Goal: Information Seeking & Learning: Learn about a topic

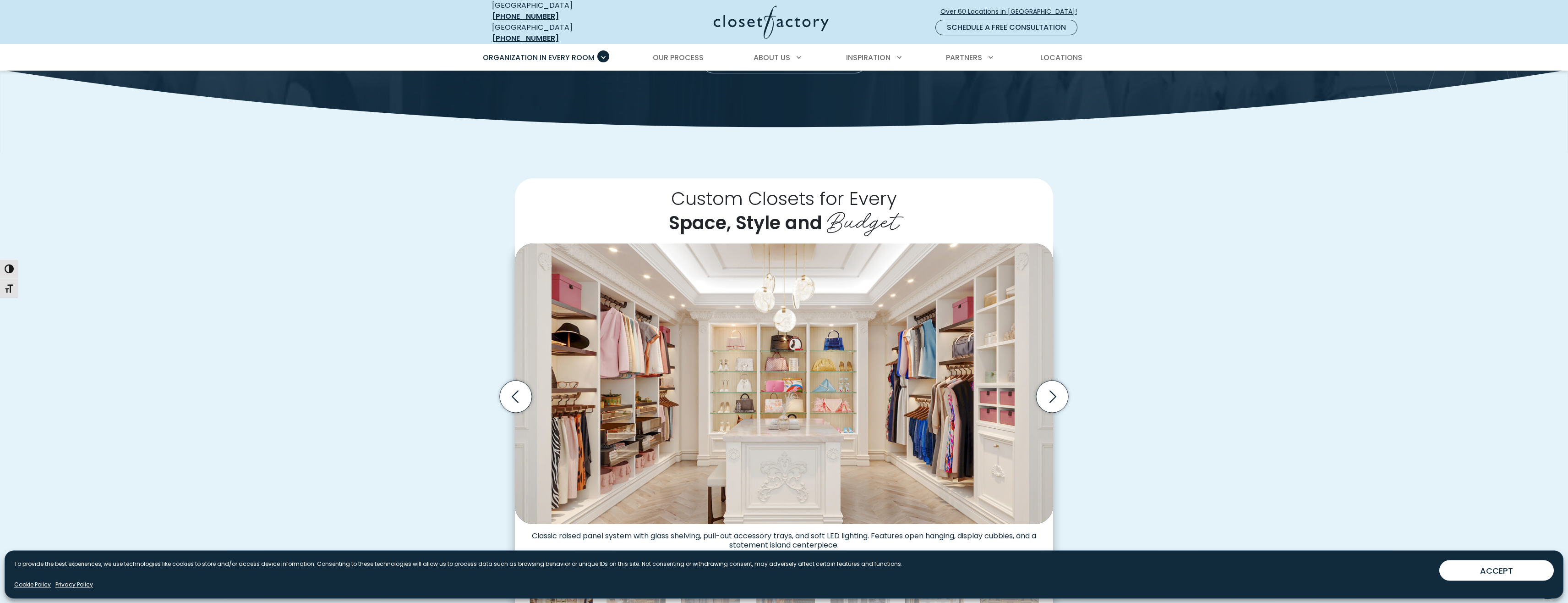
scroll to position [47, 0]
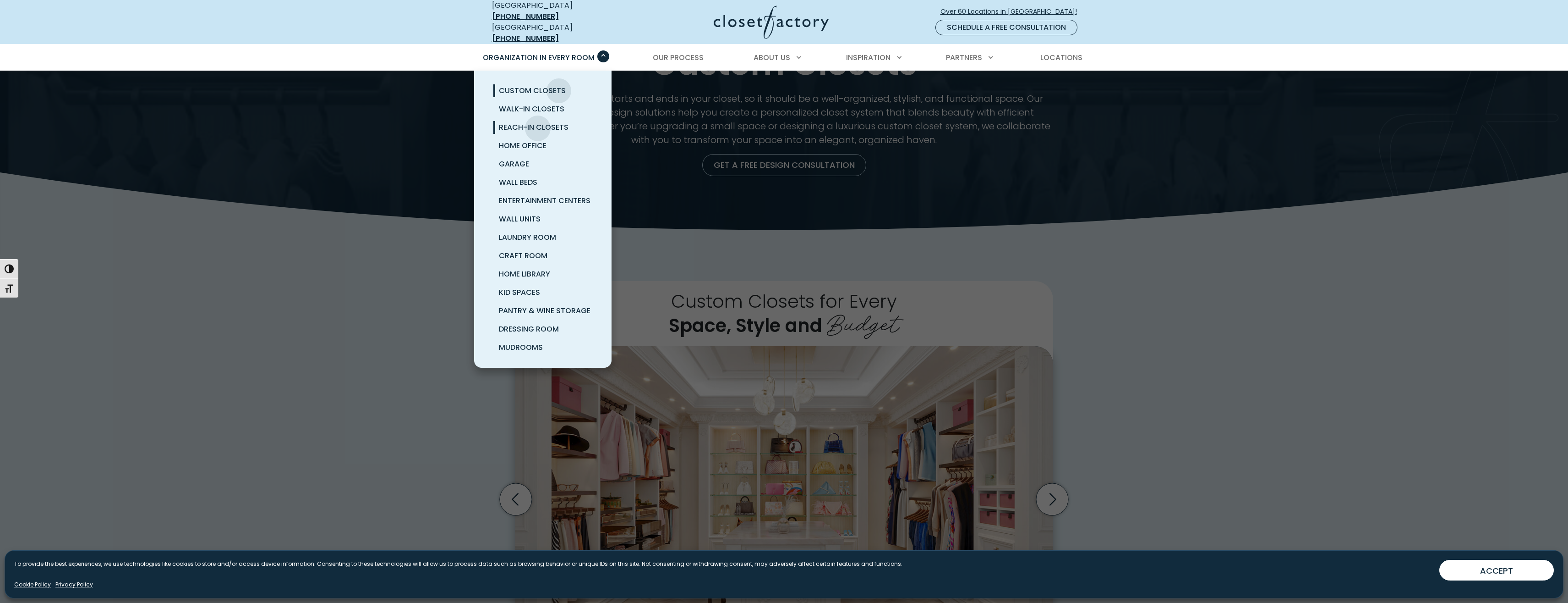
click at [538, 122] on span "Reach-In Closets" at bounding box center [534, 127] width 69 height 10
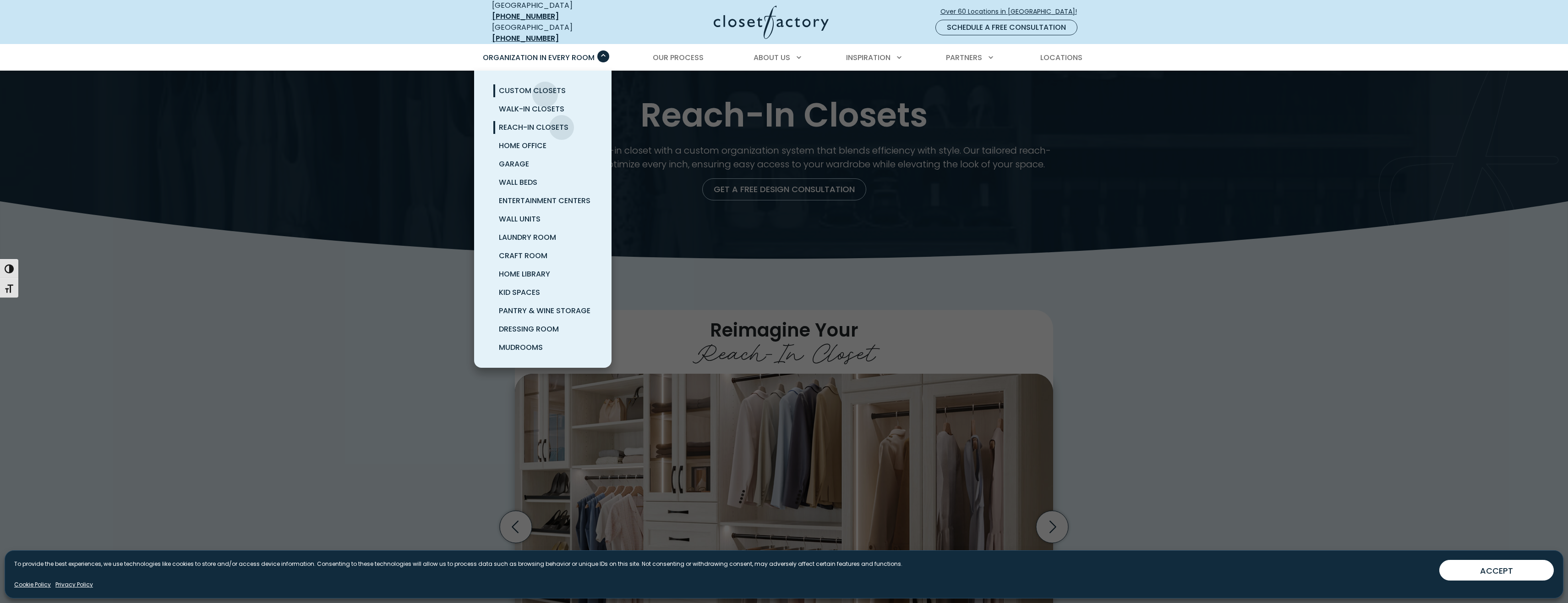
click at [545, 88] on span "Custom Closets" at bounding box center [533, 90] width 67 height 10
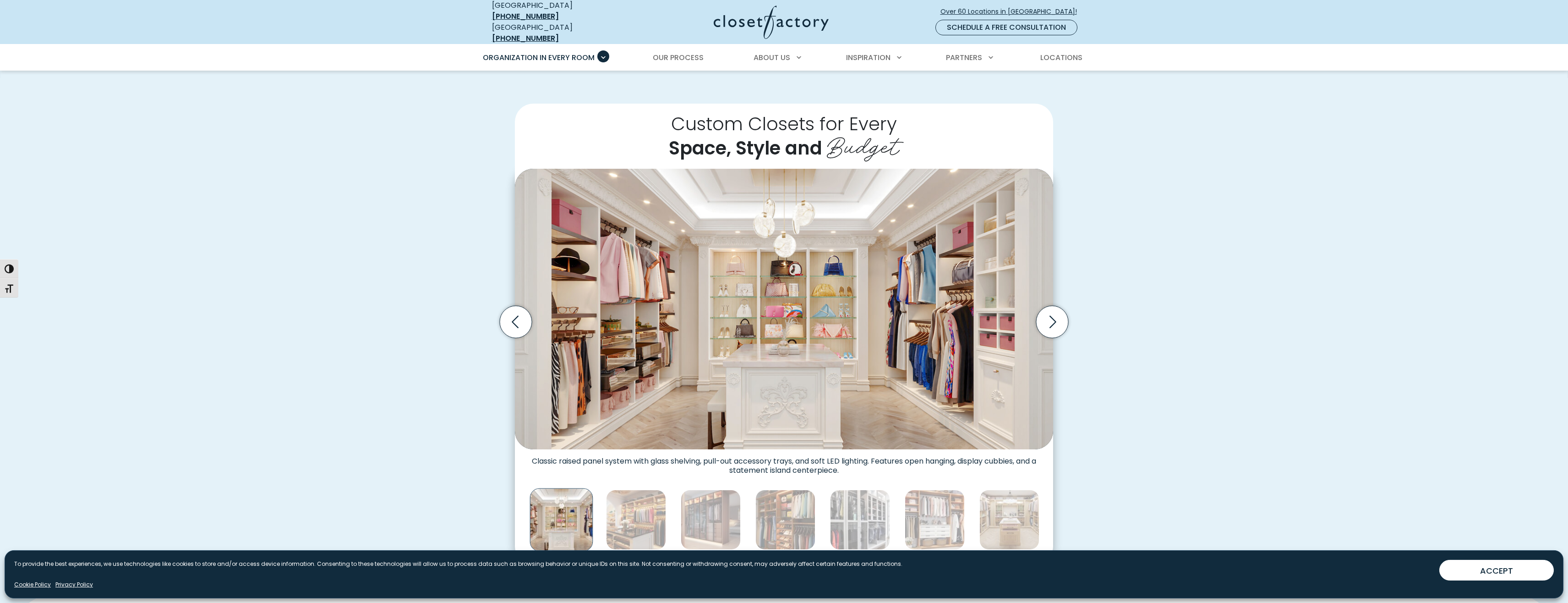
scroll to position [234, 0]
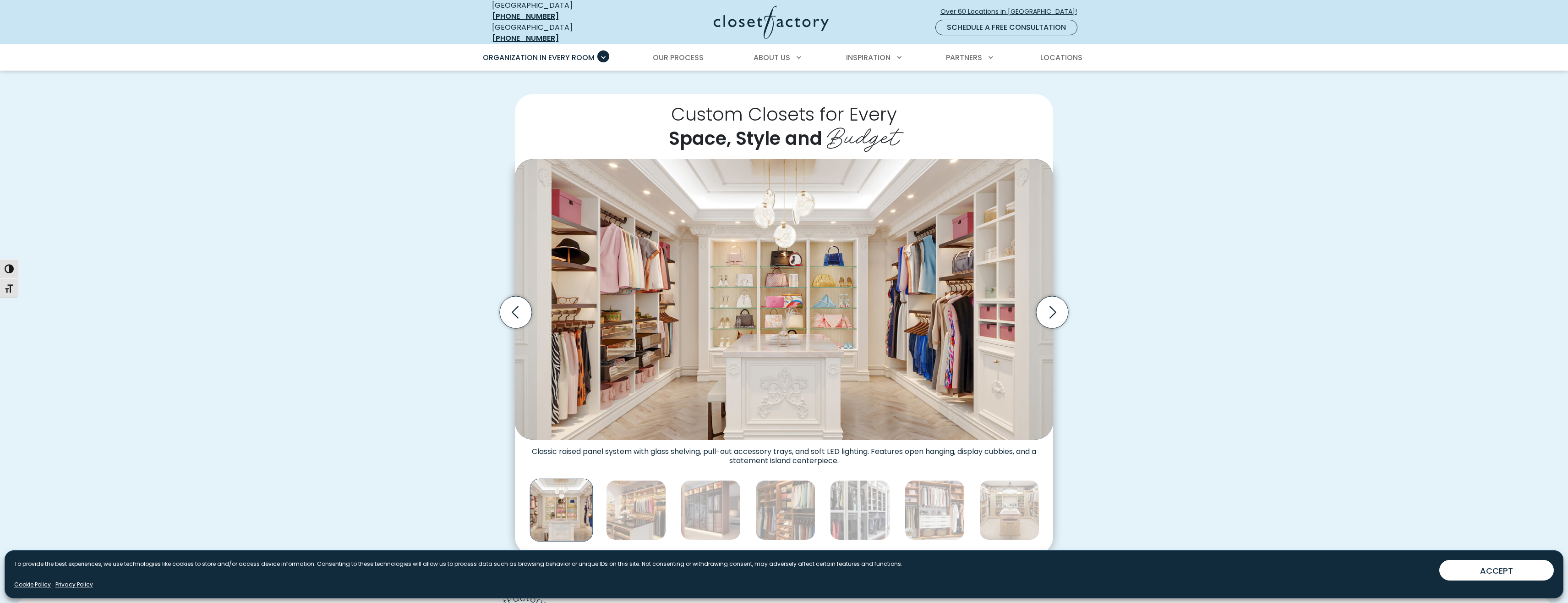
click at [1078, 310] on div "Custom Closets for Every Space, Style and Budget Custom walk-in closet with gla…" at bounding box center [784, 324] width 599 height 460
click at [1063, 309] on icon "Next slide" at bounding box center [1052, 312] width 32 height 32
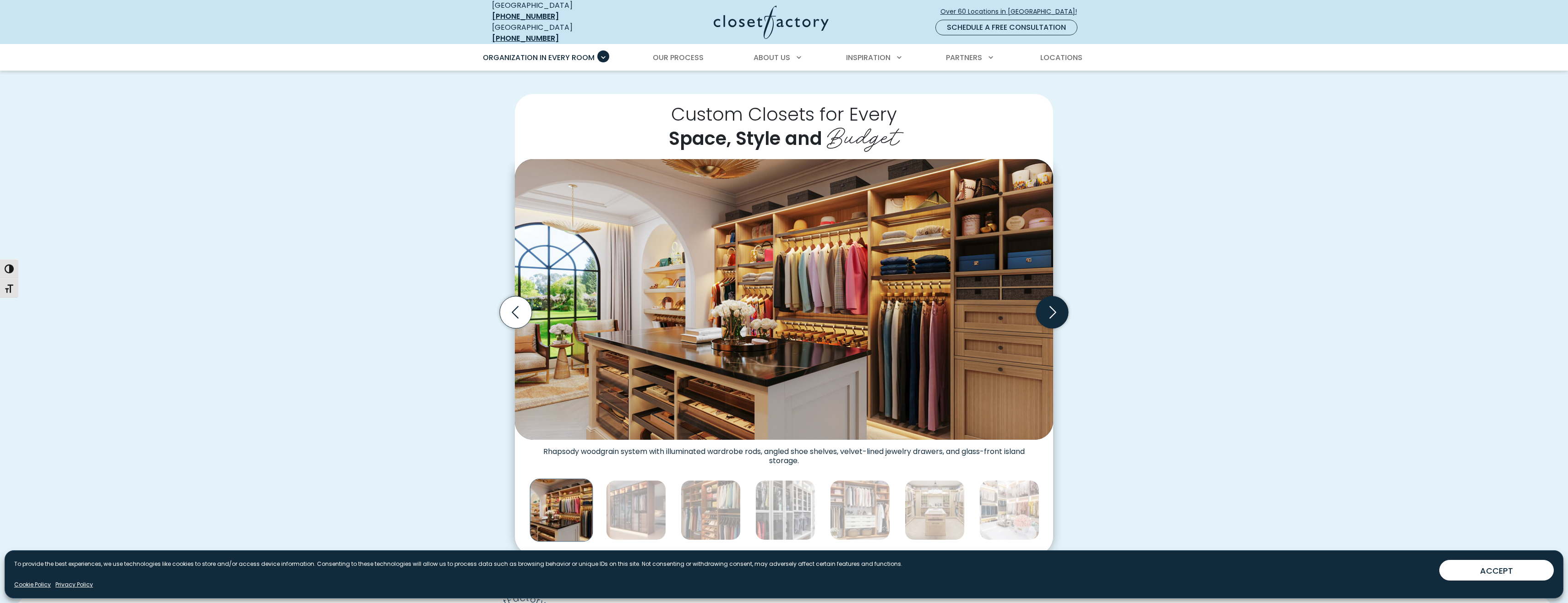
click at [1063, 309] on icon "Next slide" at bounding box center [1052, 312] width 32 height 32
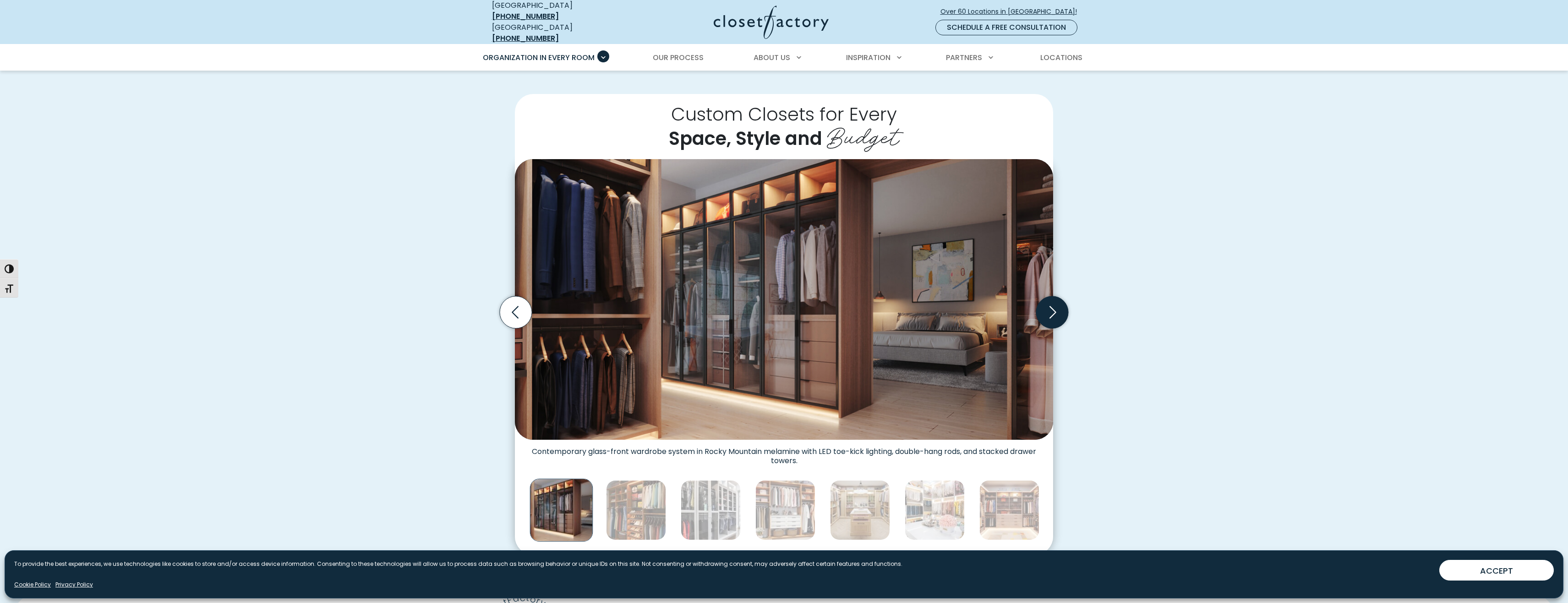
click at [1063, 309] on icon "Next slide" at bounding box center [1052, 312] width 32 height 32
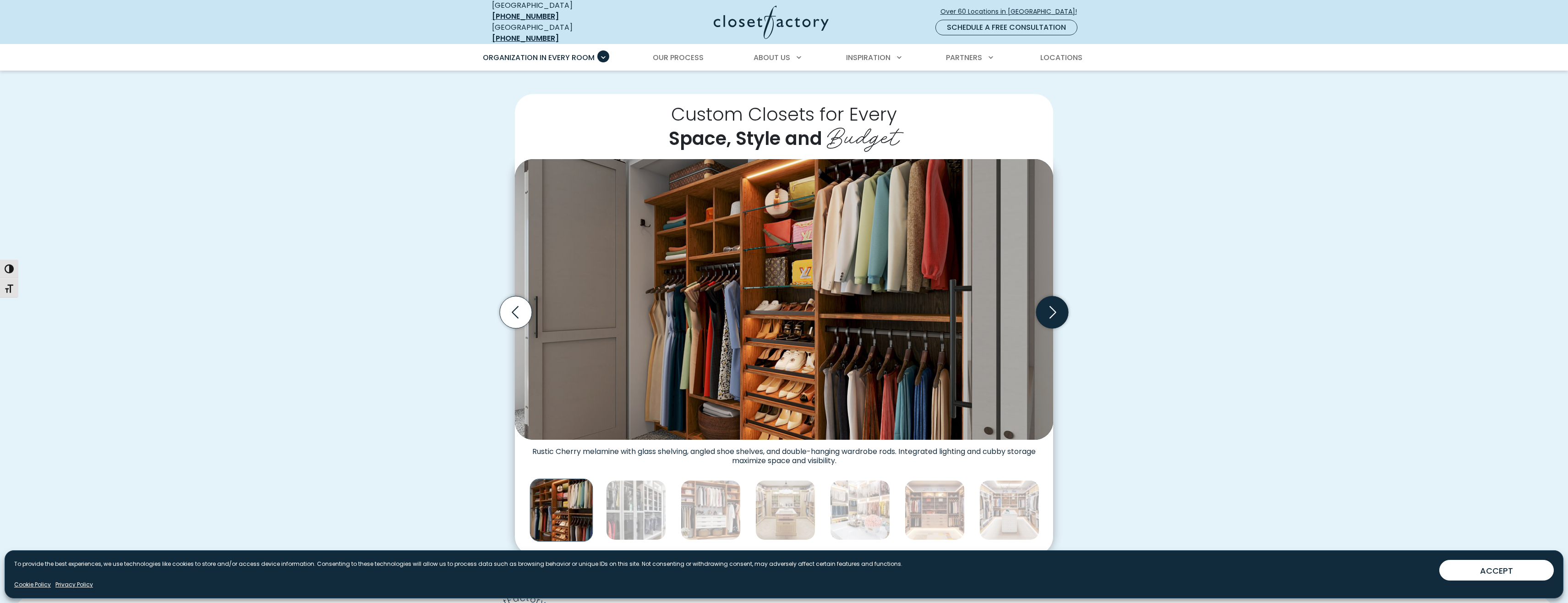
click at [1063, 309] on icon "Next slide" at bounding box center [1052, 312] width 32 height 32
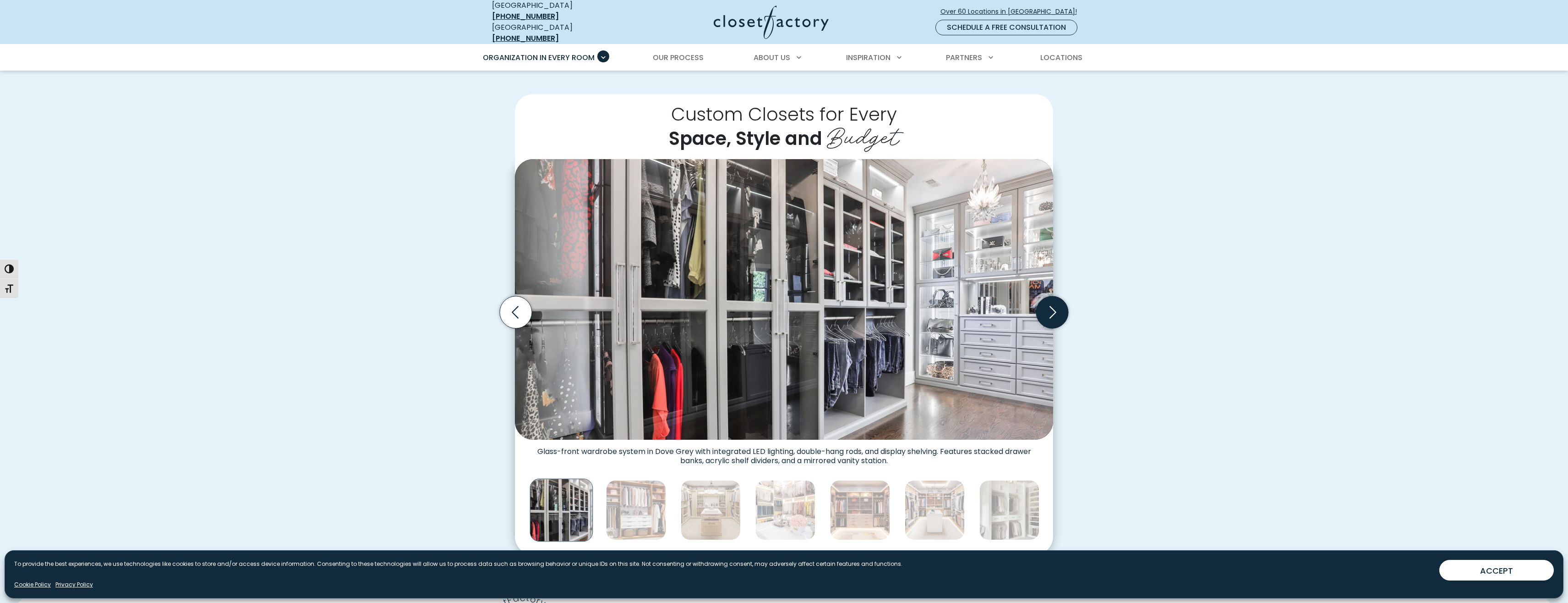
click at [1063, 309] on icon "Next slide" at bounding box center [1052, 312] width 32 height 32
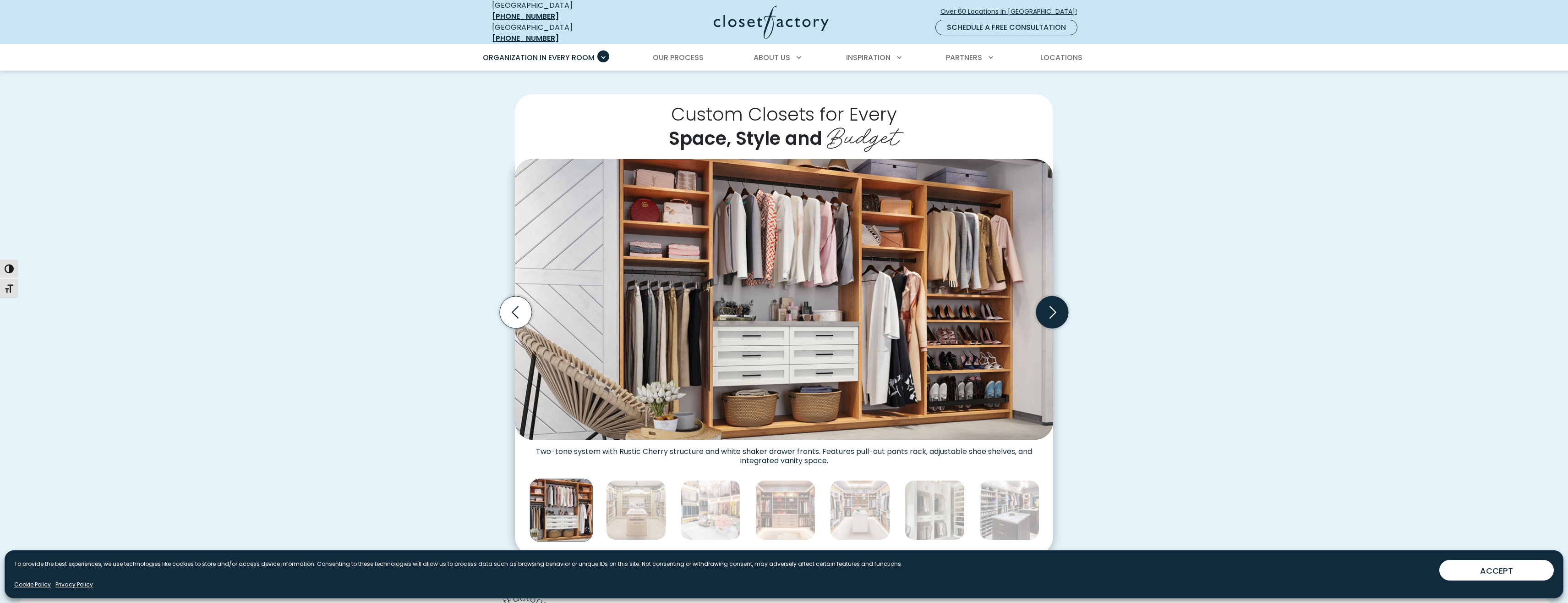
click at [1063, 309] on icon "Next slide" at bounding box center [1052, 312] width 32 height 32
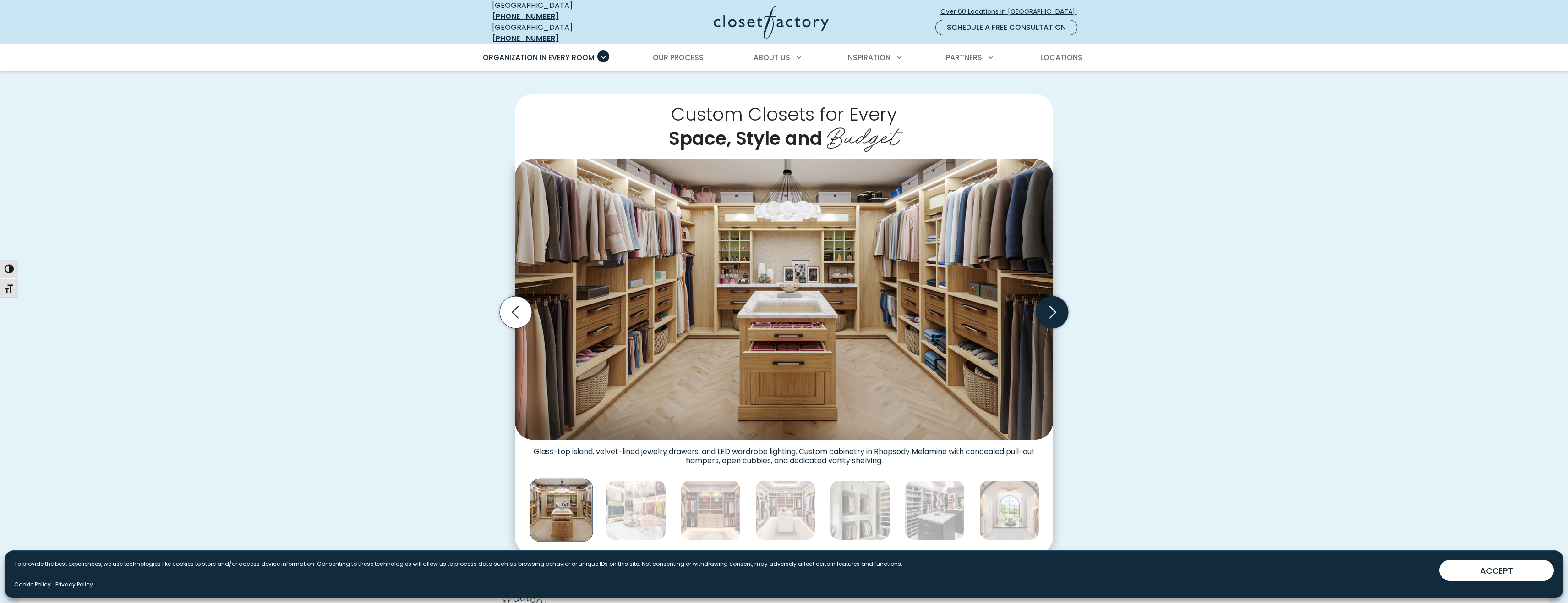
click at [1063, 309] on icon "Next slide" at bounding box center [1052, 312] width 32 height 32
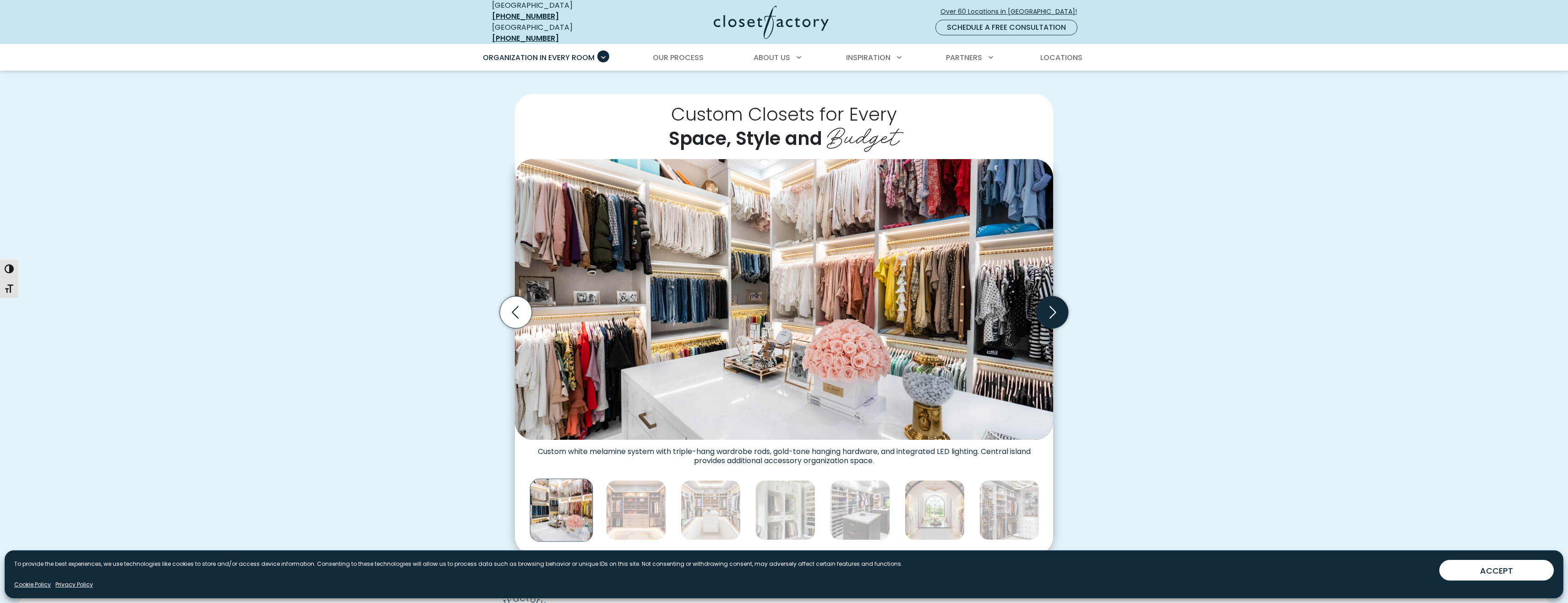
click at [1063, 309] on icon "Next slide" at bounding box center [1052, 312] width 32 height 32
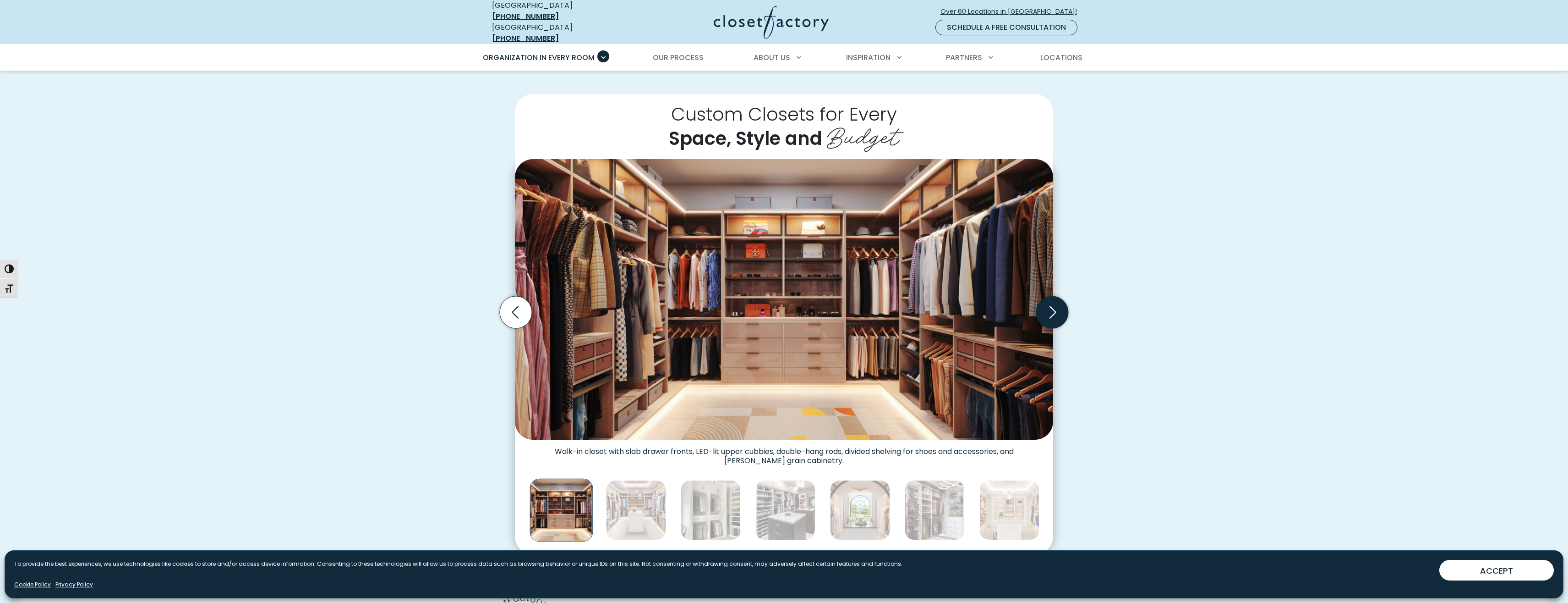
click at [1063, 309] on icon "Next slide" at bounding box center [1052, 312] width 32 height 32
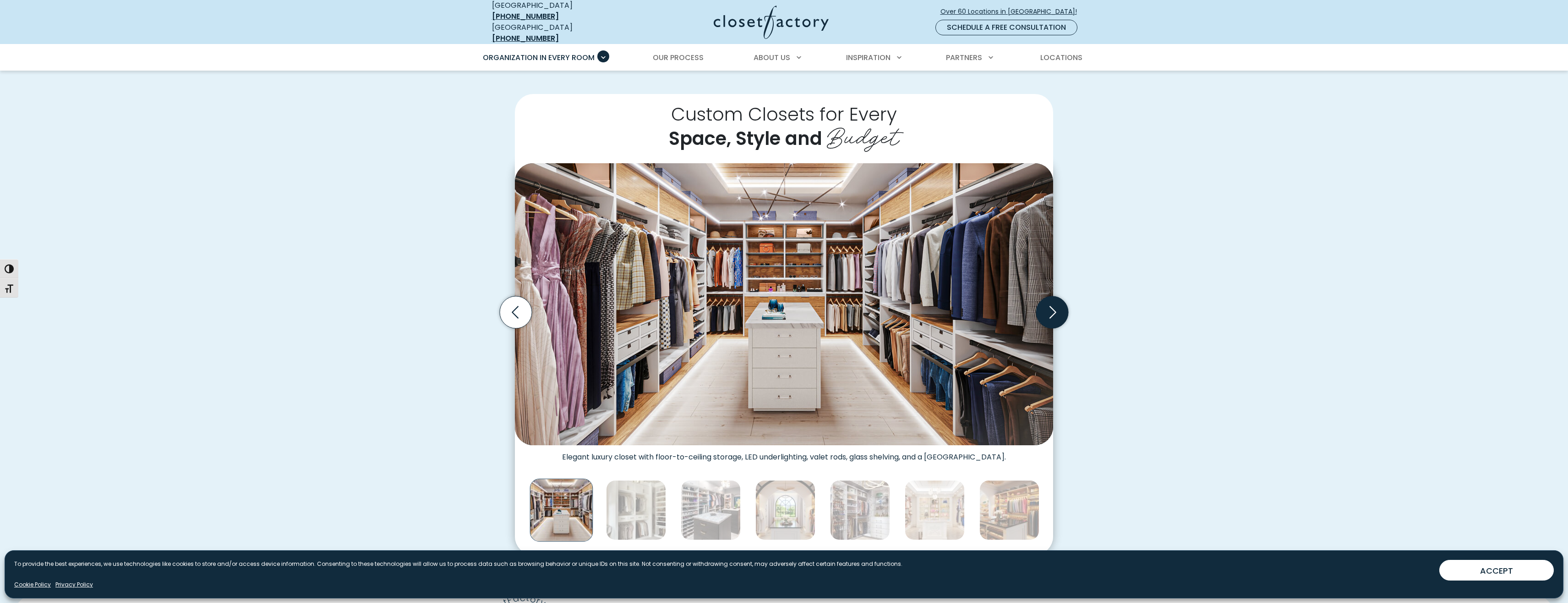
click at [1063, 309] on icon "Next slide" at bounding box center [1052, 312] width 32 height 32
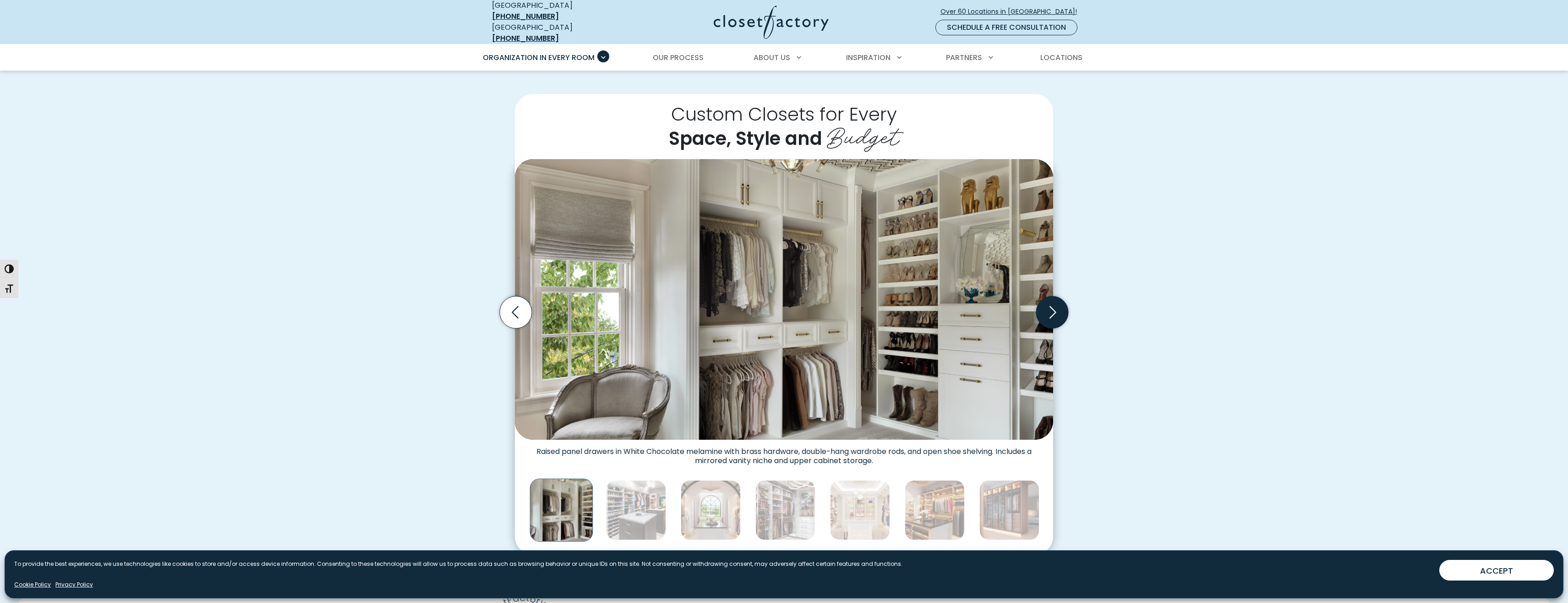
click at [1063, 309] on icon "Next slide" at bounding box center [1052, 312] width 32 height 32
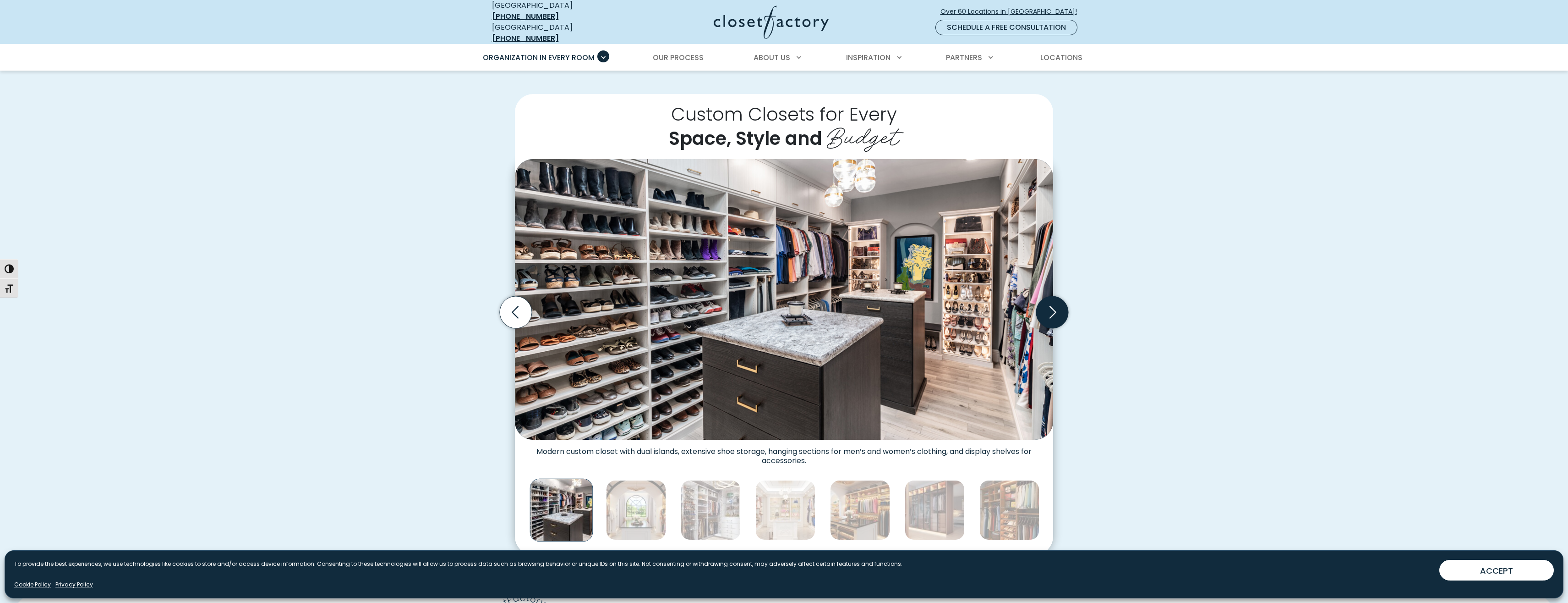
click at [1063, 309] on icon "Next slide" at bounding box center [1052, 312] width 32 height 32
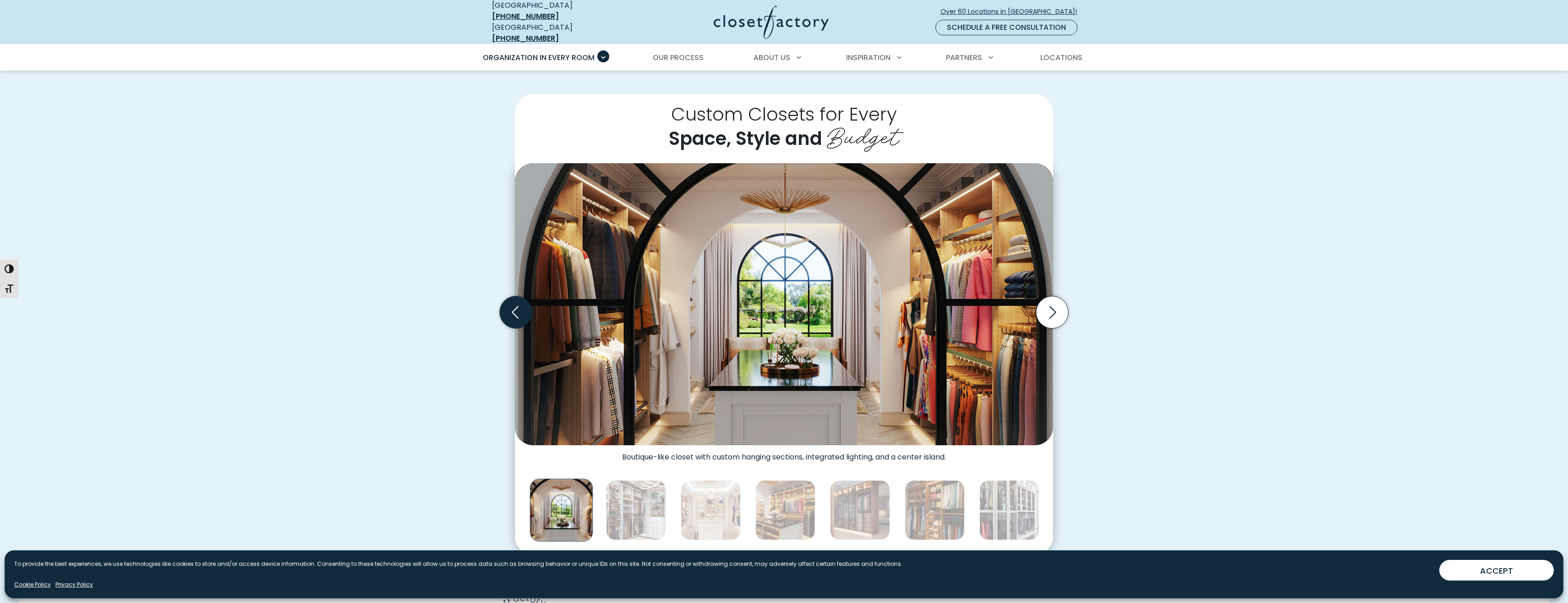
click at [531, 306] on icon "Previous slide" at bounding box center [516, 312] width 32 height 32
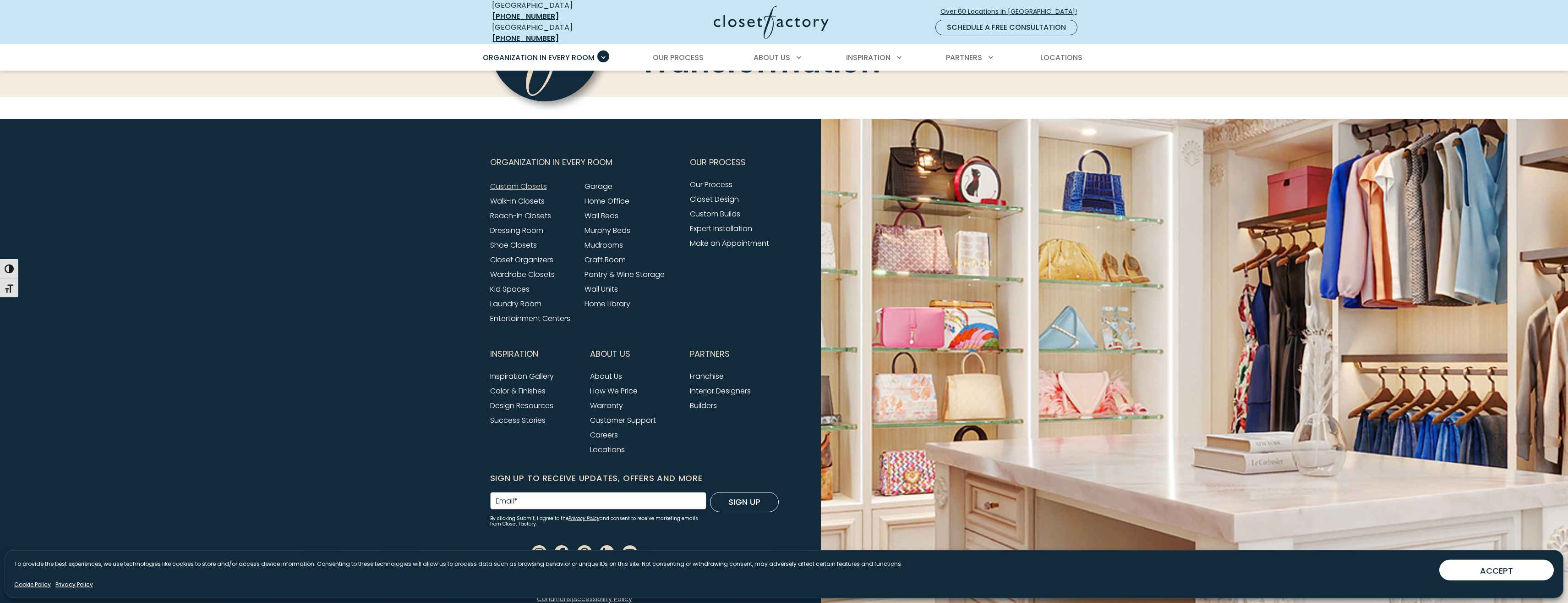
scroll to position [3000, 0]
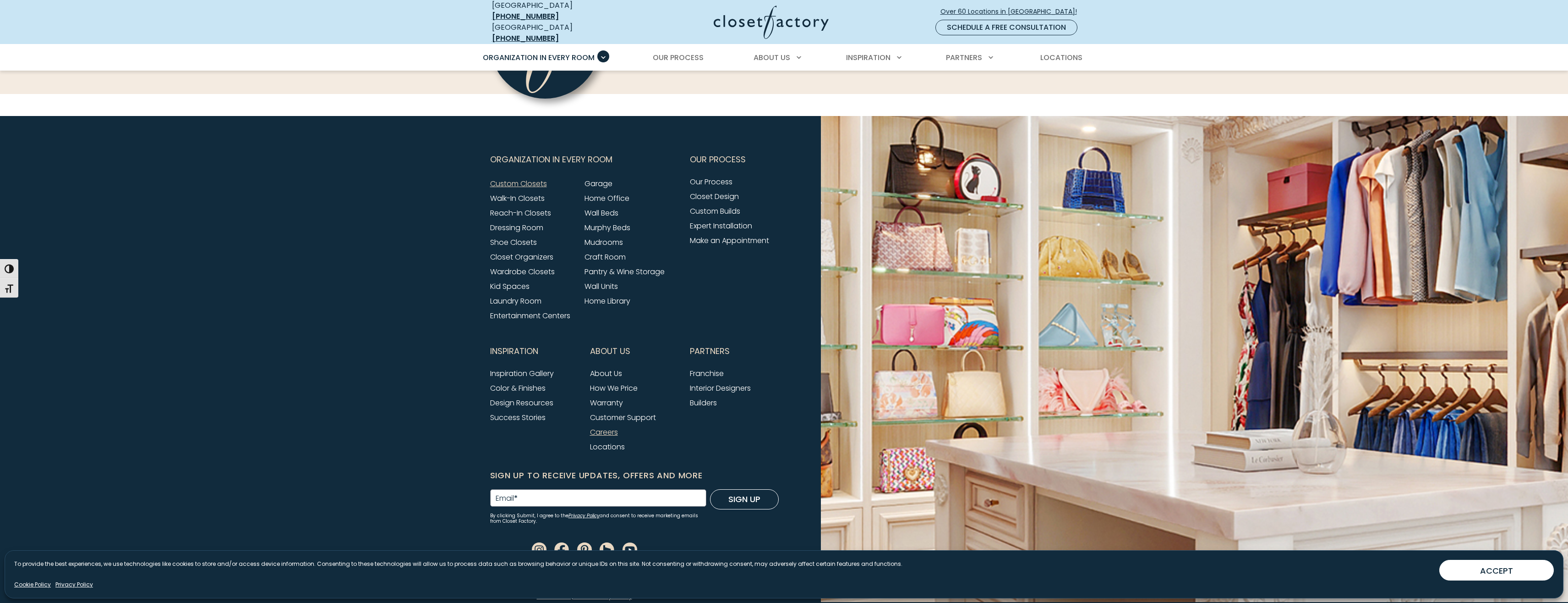
click at [592, 430] on link "Careers" at bounding box center [604, 432] width 28 height 10
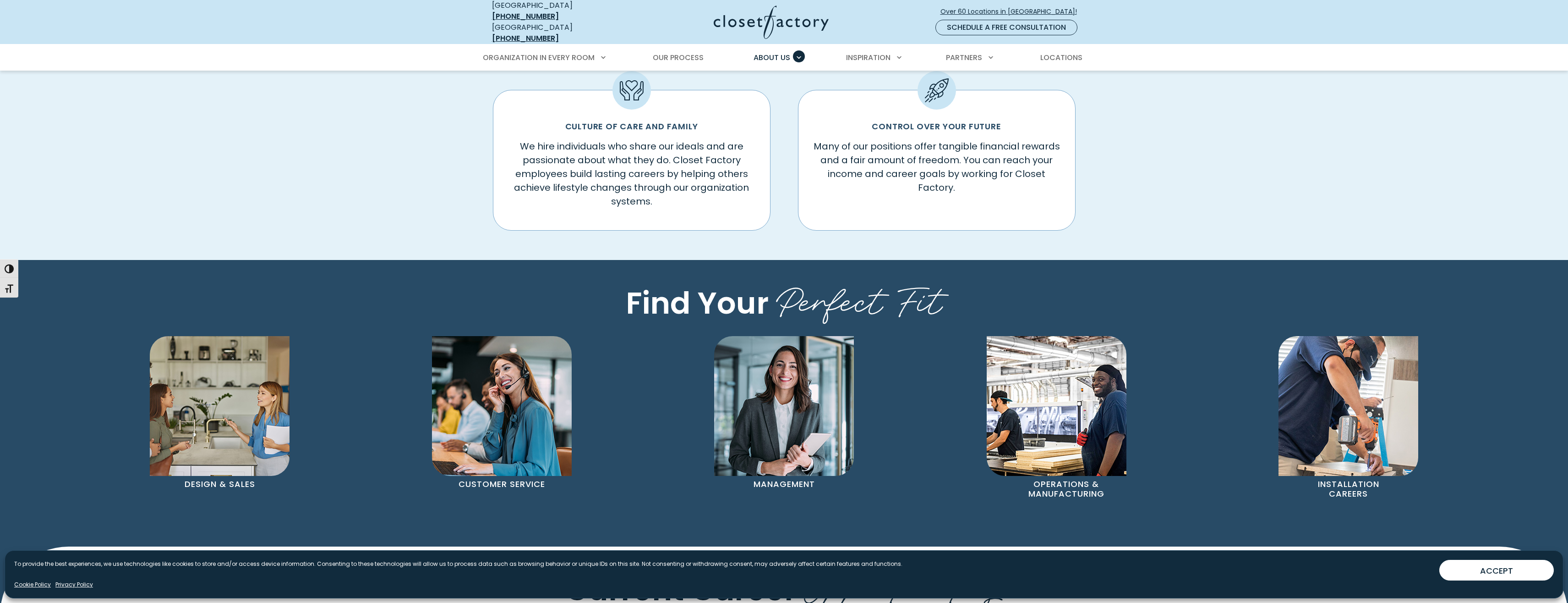
scroll to position [604, 0]
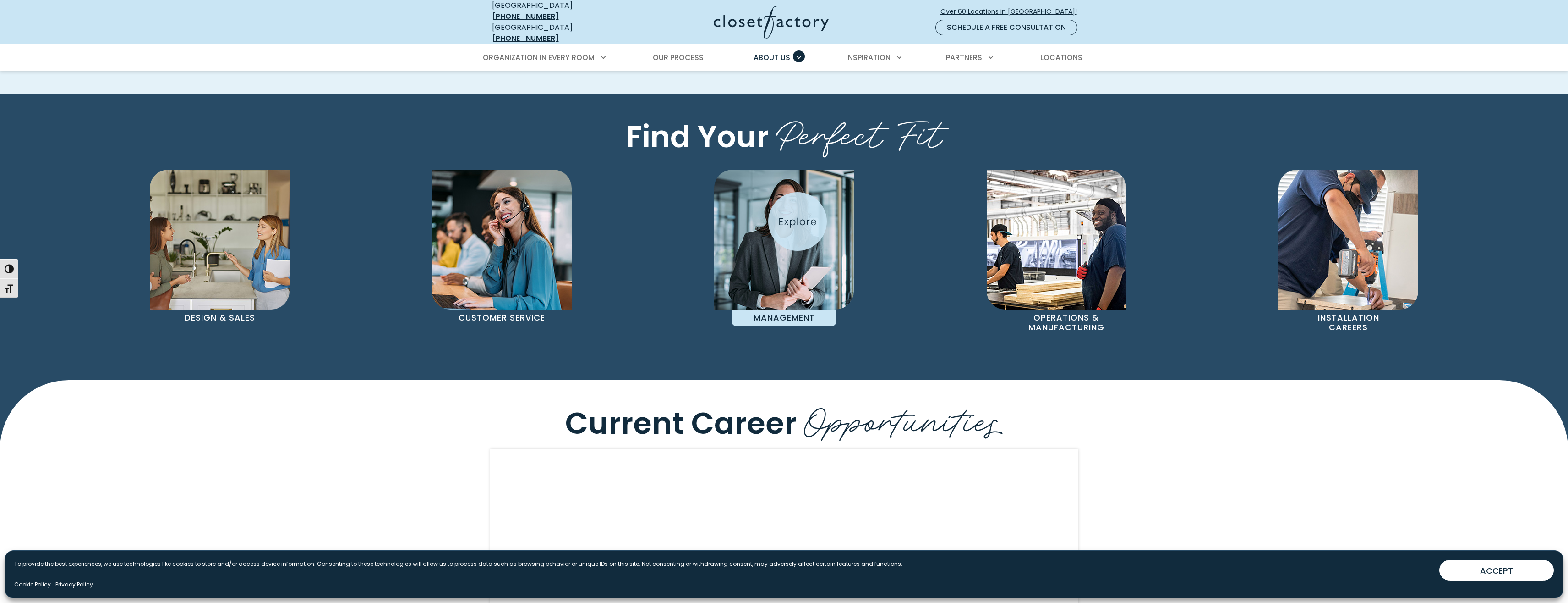
click at [797, 221] on img "Pages Gallery" at bounding box center [784, 239] width 140 height 140
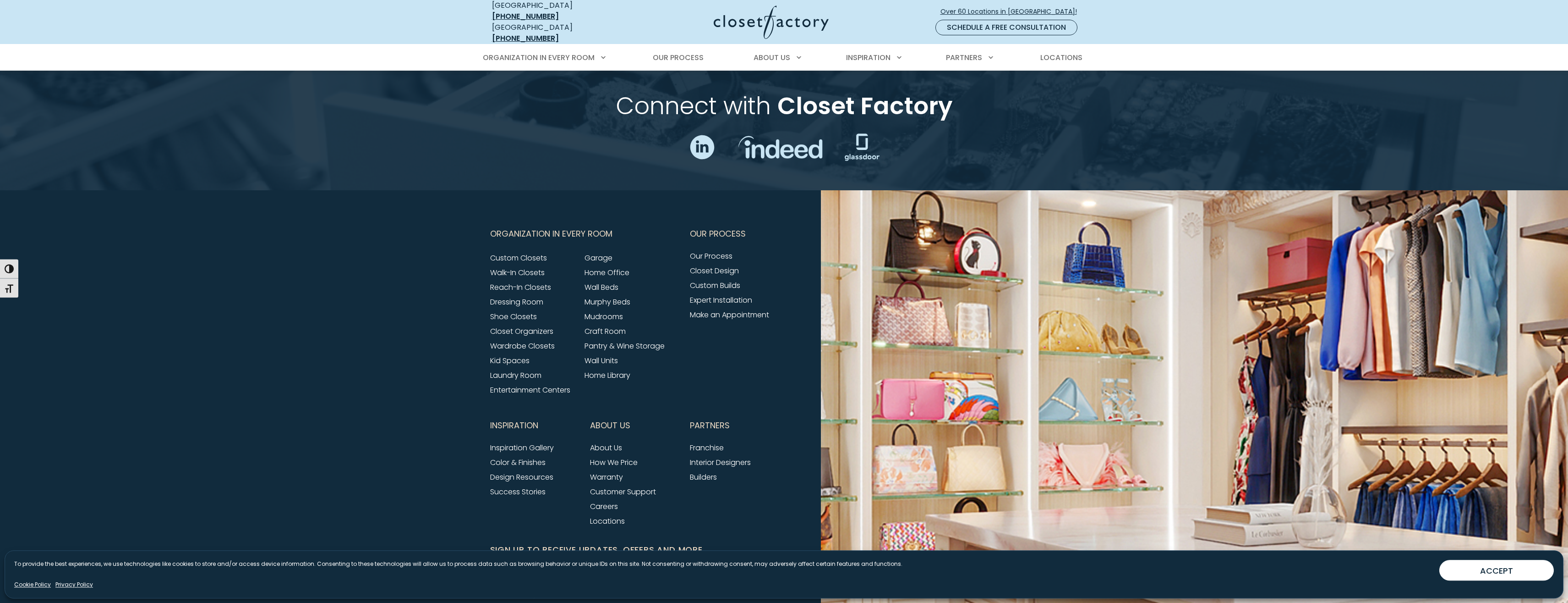
scroll to position [1071, 0]
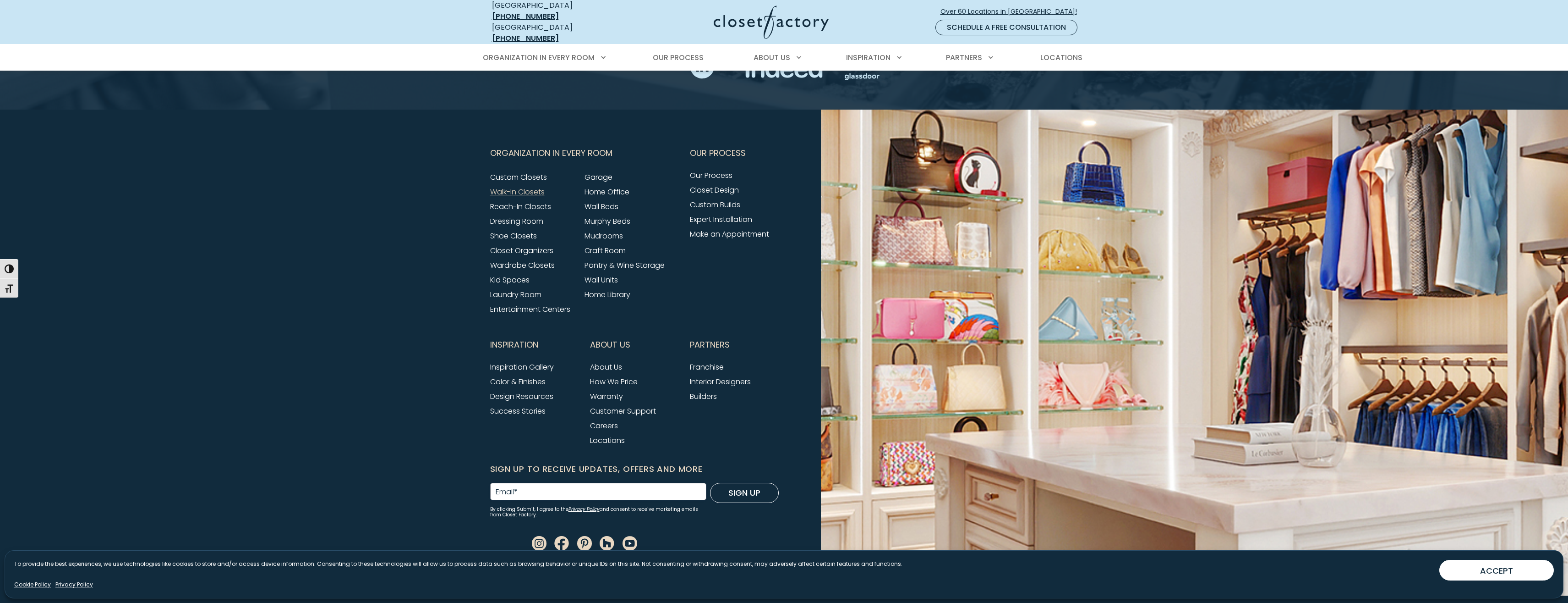
click at [523, 192] on link "Walk-In Closets" at bounding box center [517, 191] width 55 height 10
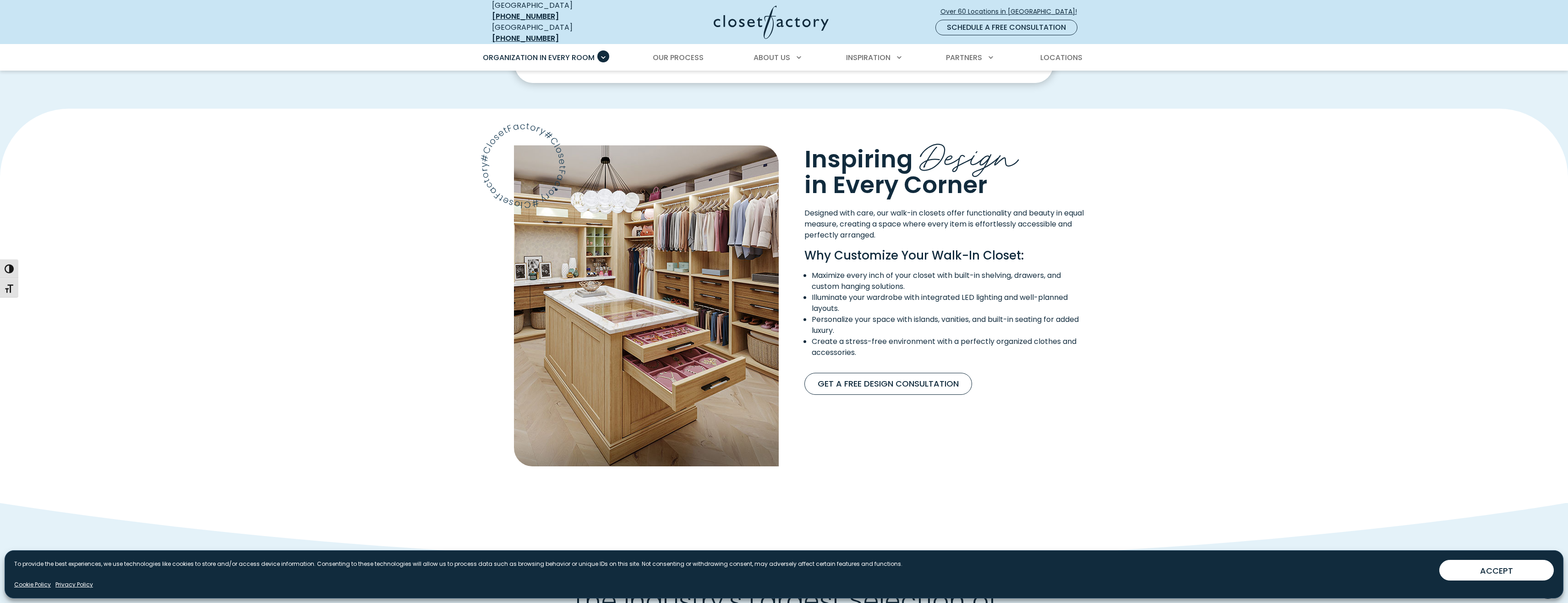
scroll to position [701, 0]
